Goal: Find specific page/section: Find specific page/section

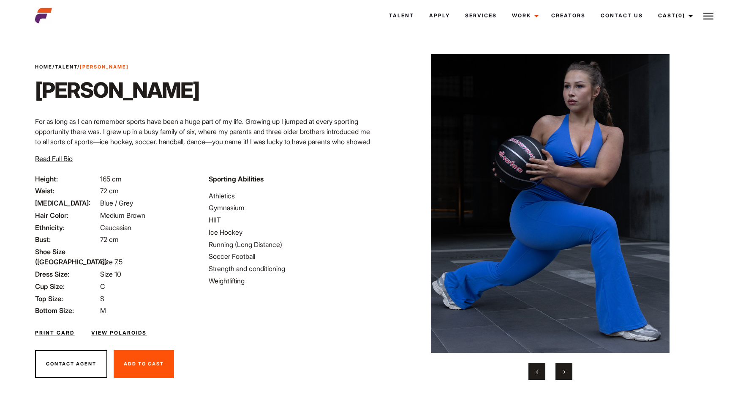
click at [562, 372] on button "›" at bounding box center [564, 371] width 17 height 17
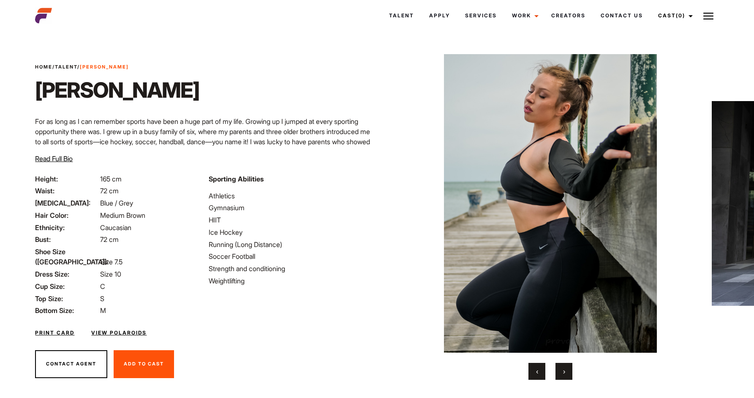
click at [562, 372] on button "›" at bounding box center [564, 371] width 17 height 17
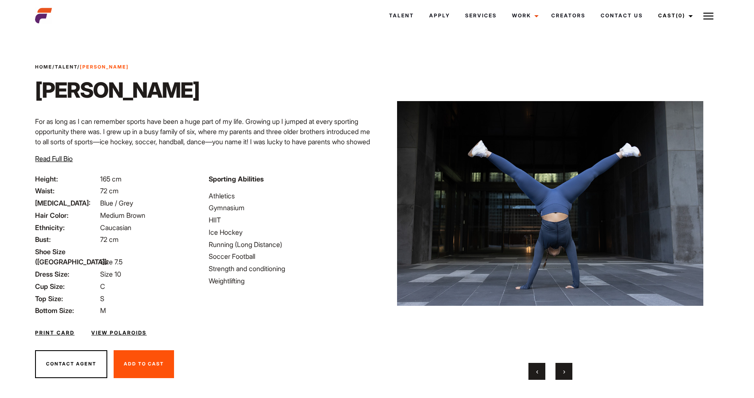
click at [562, 372] on button "›" at bounding box center [564, 371] width 17 height 17
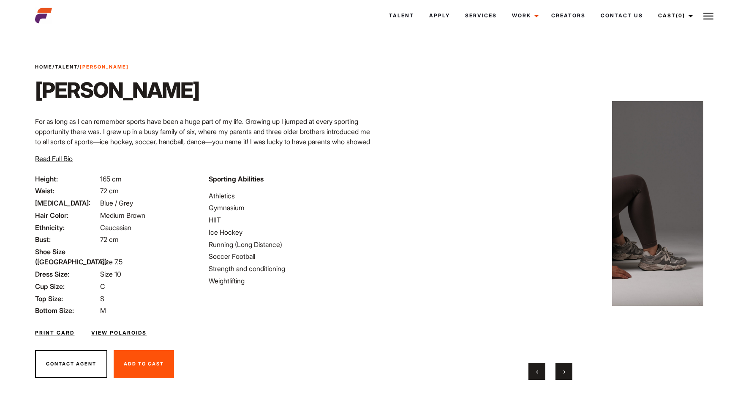
click at [562, 372] on button "›" at bounding box center [564, 371] width 17 height 17
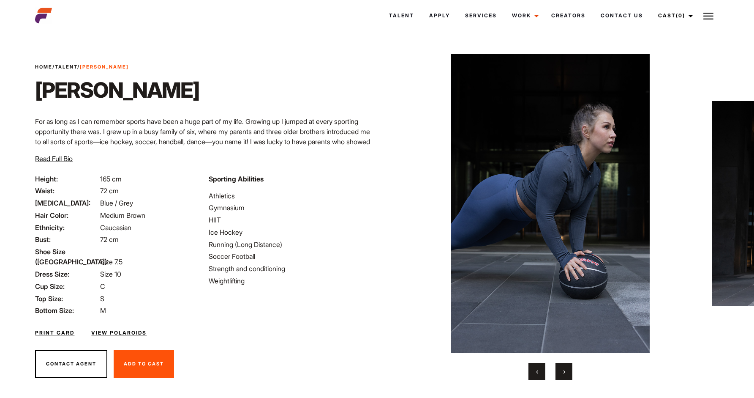
click at [562, 372] on button "›" at bounding box center [564, 371] width 17 height 17
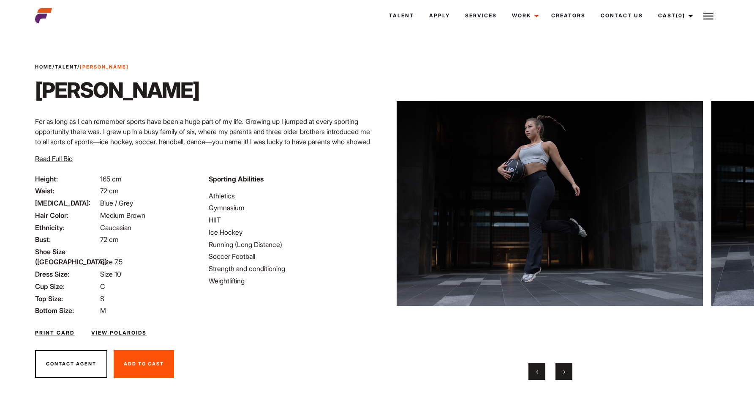
click at [371, 328] on div "Print Card View Polaroids" at bounding box center [203, 327] width 347 height 25
click at [66, 65] on link "Talent" at bounding box center [66, 67] width 22 height 6
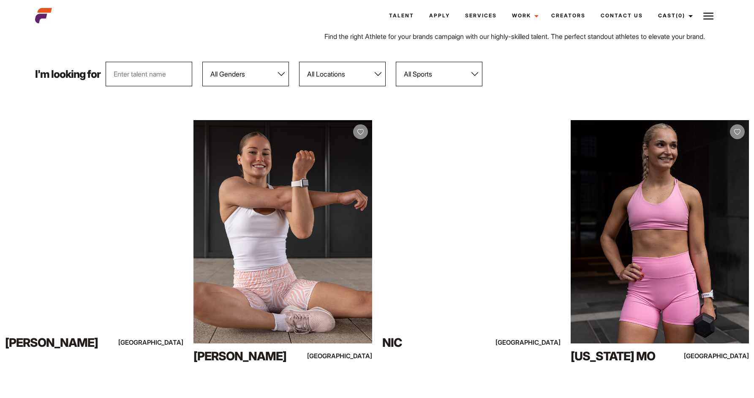
scroll to position [46, 0]
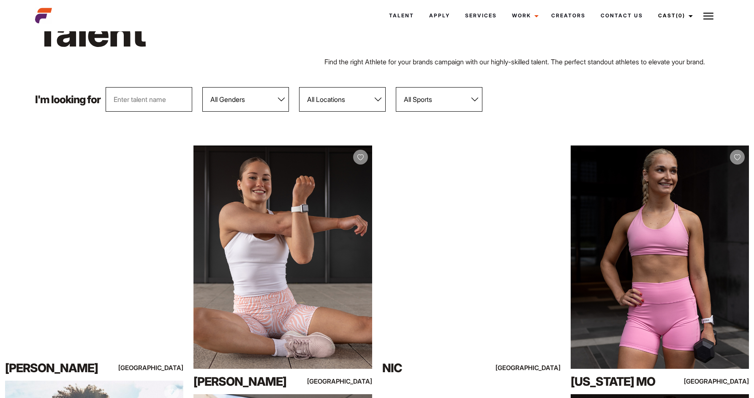
click at [462, 108] on select "All Sports 100 Meter Butterfly Acrobatics Aerial awareness Aerobics AFL Aflw Am…" at bounding box center [439, 99] width 87 height 25
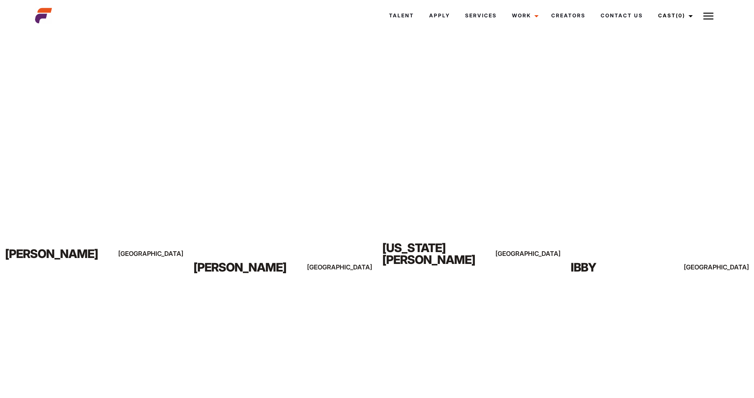
scroll to position [1651, 0]
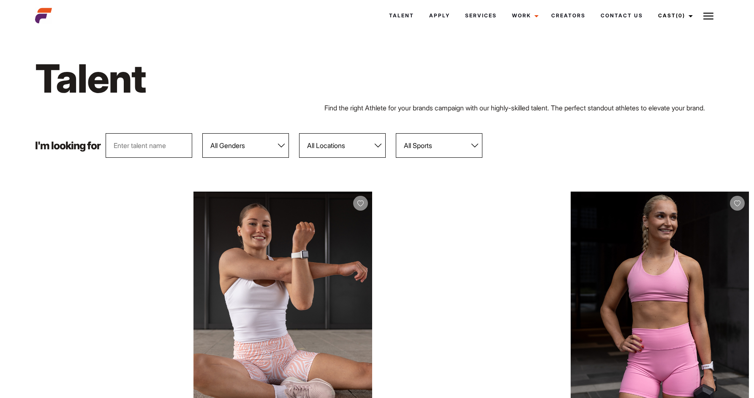
click at [227, 157] on select "All Genders Female Male" at bounding box center [245, 145] width 87 height 25
select select "104"
click at [203, 143] on select "All Genders Female Male" at bounding box center [245, 145] width 87 height 25
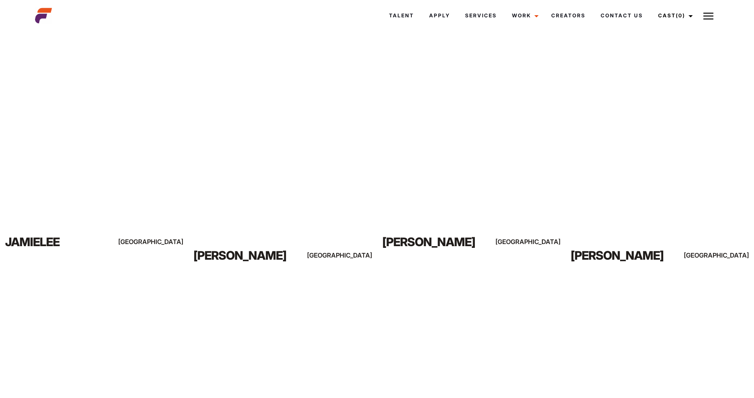
scroll to position [4106, 0]
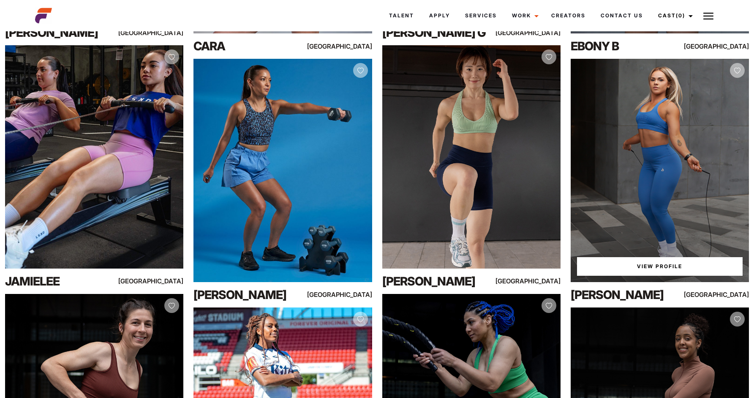
click at [672, 195] on div "View Profile" at bounding box center [660, 170] width 178 height 223
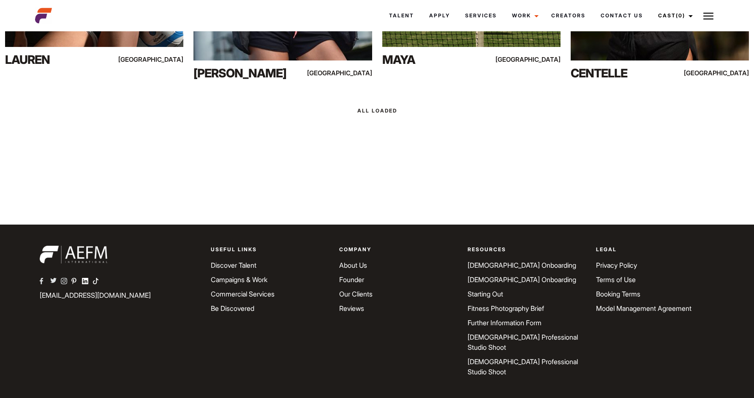
scroll to position [12286, 0]
